Goal: Use online tool/utility: Utilize a website feature to perform a specific function

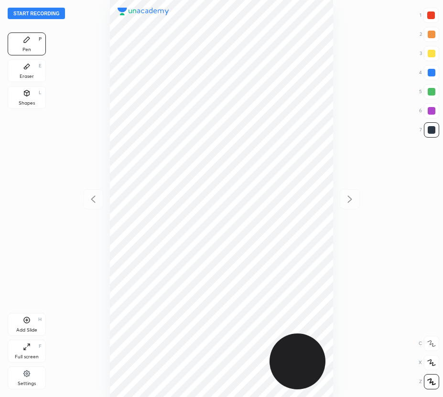
scroll to position [397, 290]
click at [43, 14] on button "Start recording" at bounding box center [36, 13] width 57 height 11
drag, startPoint x: 434, startPoint y: 14, endPoint x: 335, endPoint y: 44, distance: 103.2
click at [433, 14] on div at bounding box center [431, 15] width 8 height 8
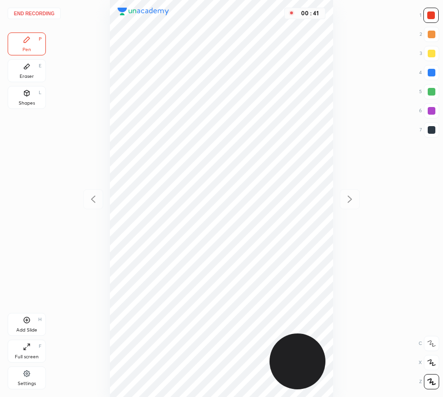
drag, startPoint x: 430, startPoint y: 92, endPoint x: 403, endPoint y: 97, distance: 27.8
click at [429, 92] on div at bounding box center [431, 92] width 8 height 8
click at [40, 12] on button "End recording" at bounding box center [34, 13] width 53 height 11
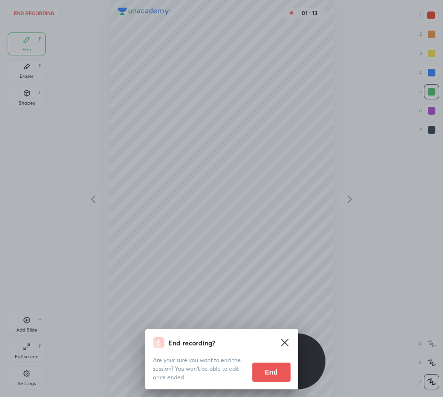
click at [267, 372] on button "End" at bounding box center [271, 371] width 38 height 19
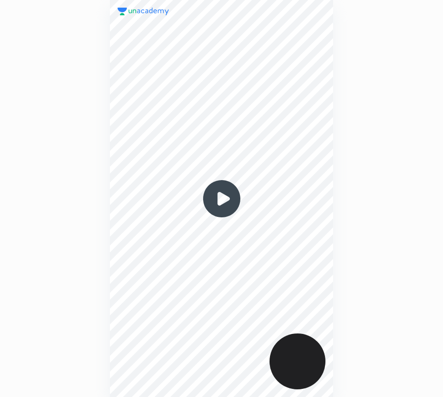
scroll to position [397, 290]
drag, startPoint x: 221, startPoint y: 196, endPoint x: 220, endPoint y: 191, distance: 5.3
click at [220, 196] on img at bounding box center [222, 199] width 46 height 46
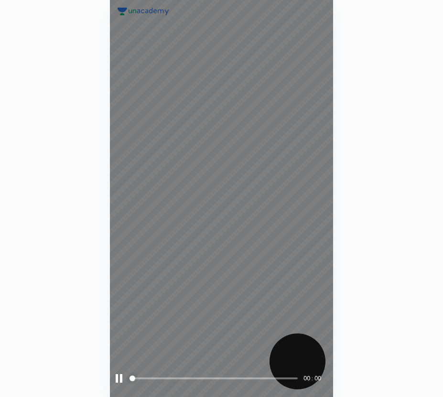
drag, startPoint x: 152, startPoint y: 376, endPoint x: 158, endPoint y: 377, distance: 5.8
click at [155, 376] on span at bounding box center [214, 378] width 168 height 14
drag, startPoint x: 166, startPoint y: 378, endPoint x: 183, endPoint y: 378, distance: 16.7
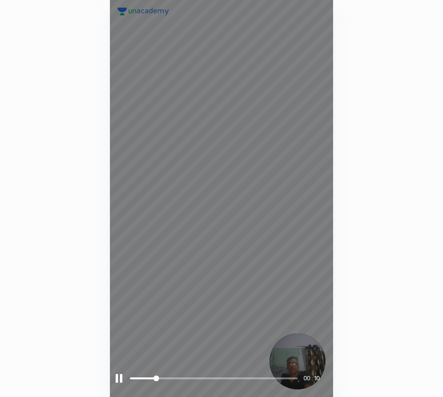
click at [181, 378] on span at bounding box center [214, 378] width 168 height 14
drag, startPoint x: 196, startPoint y: 378, endPoint x: 208, endPoint y: 379, distance: 12.5
click at [203, 379] on span at bounding box center [214, 378] width 168 height 14
drag, startPoint x: 208, startPoint y: 379, endPoint x: 220, endPoint y: 379, distance: 11.9
click at [186, 379] on span "styled slider" at bounding box center [183, 378] width 6 height 6
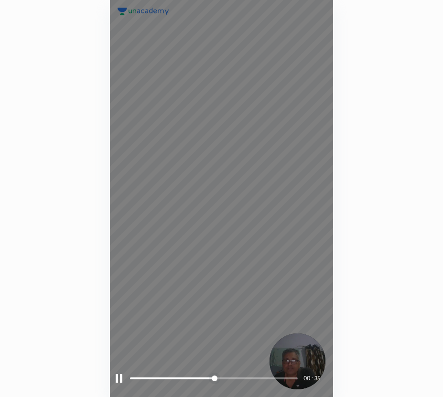
click at [229, 377] on span at bounding box center [214, 378] width 168 height 2
